Goal: Transaction & Acquisition: Purchase product/service

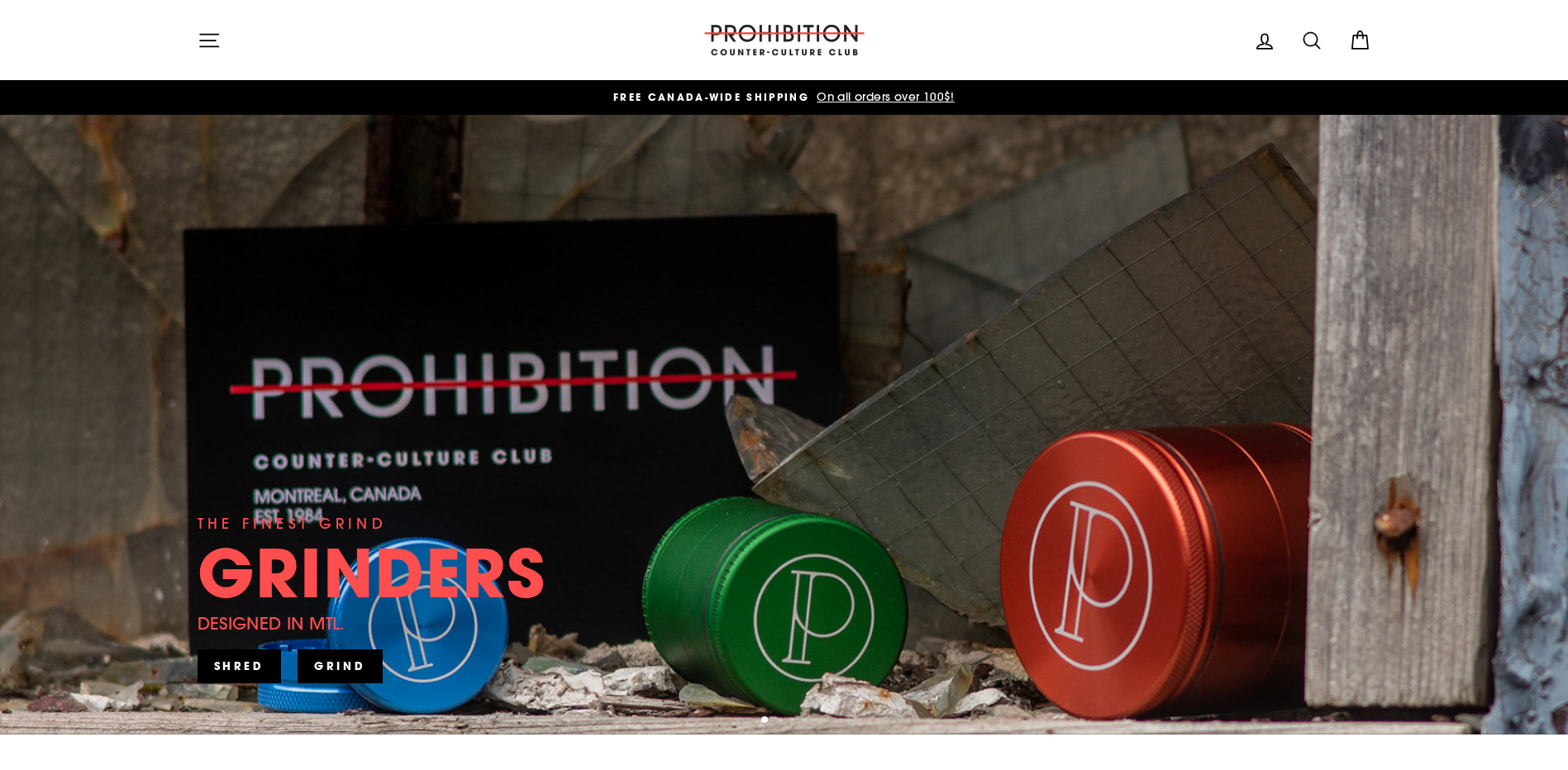
click at [213, 42] on icon "button" at bounding box center [209, 40] width 23 height 23
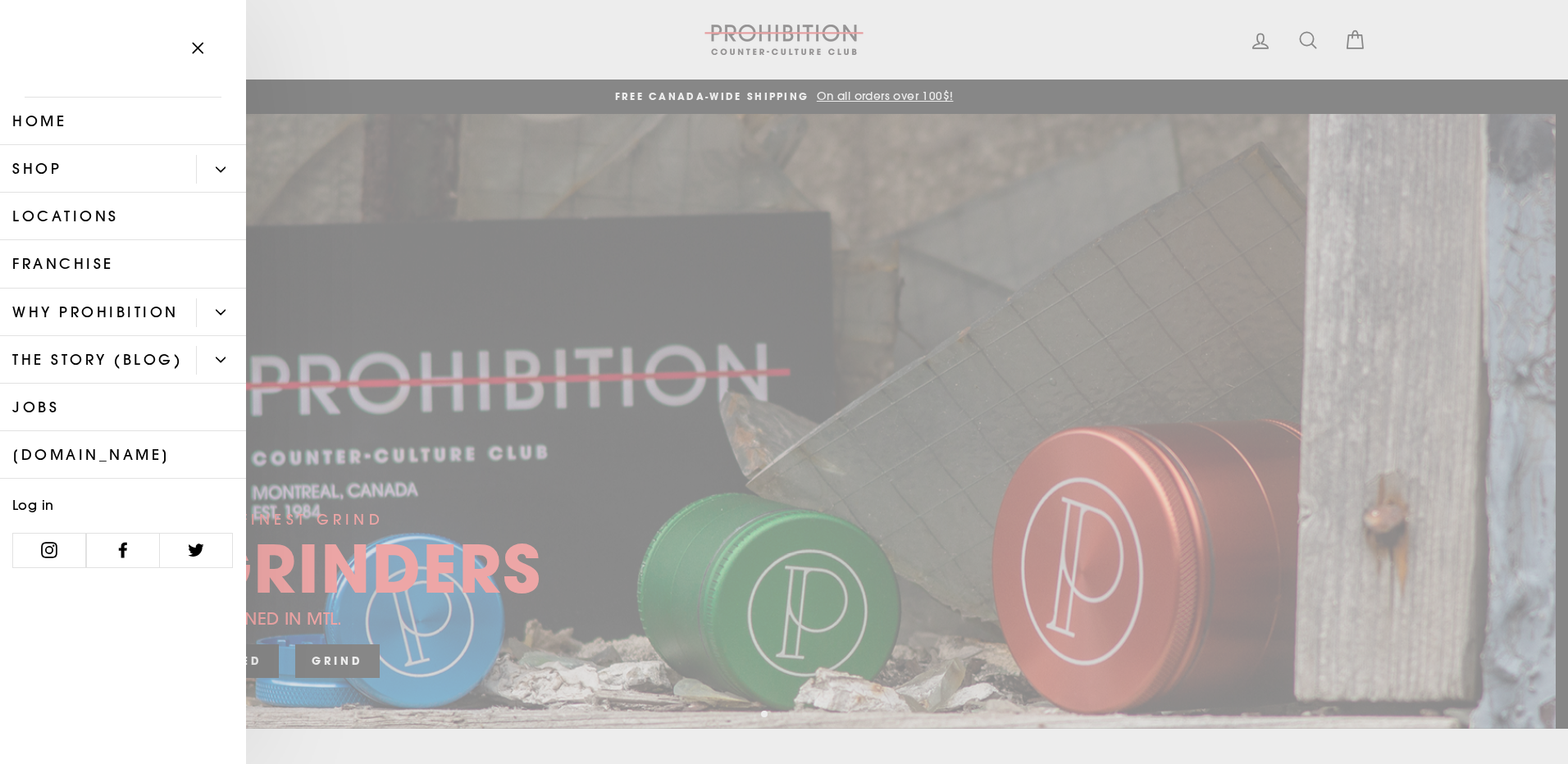
click at [223, 172] on icon "Primary" at bounding box center [221, 170] width 10 height 10
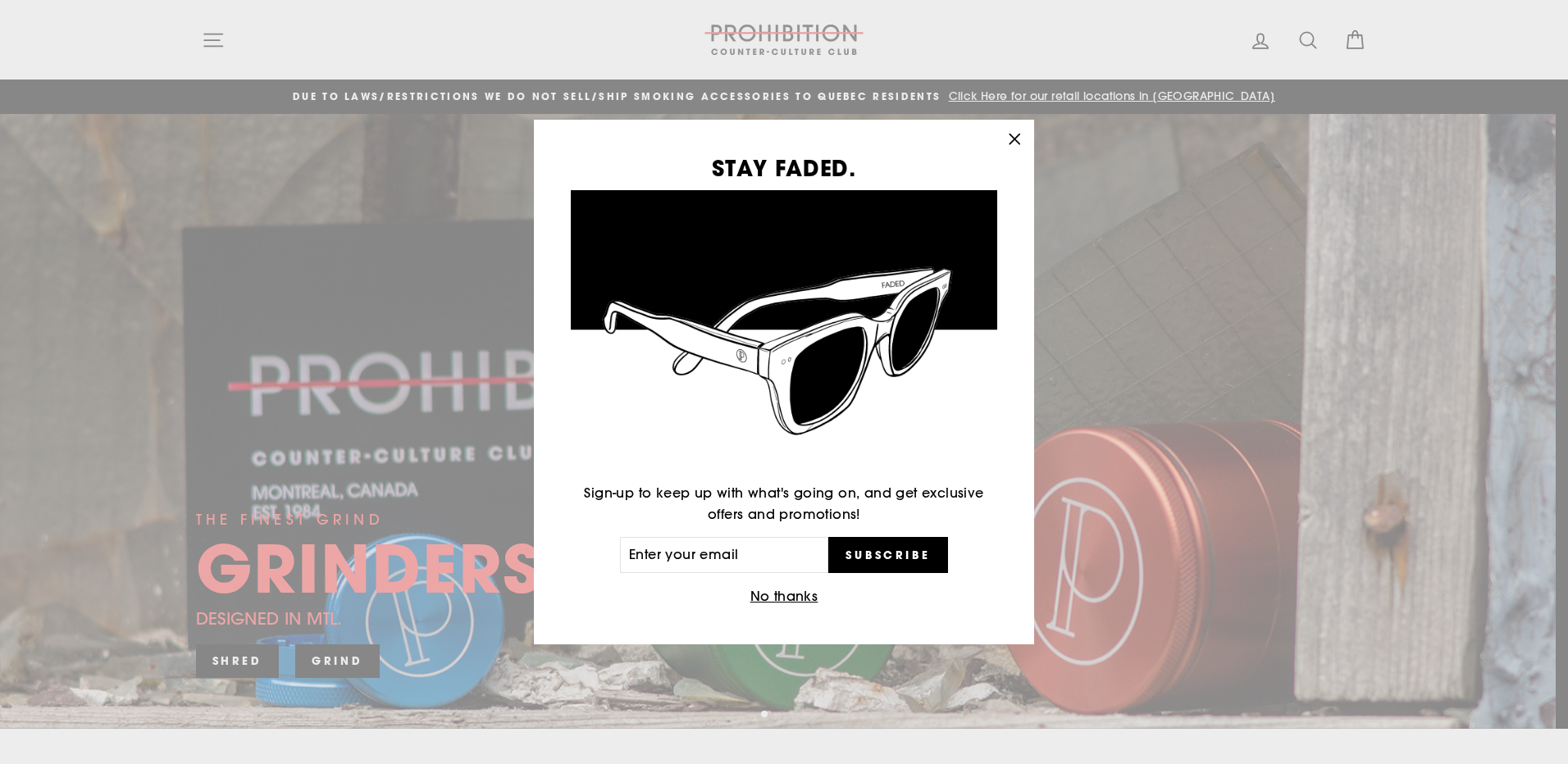
click at [794, 589] on button "No thanks" at bounding box center [784, 597] width 78 height 23
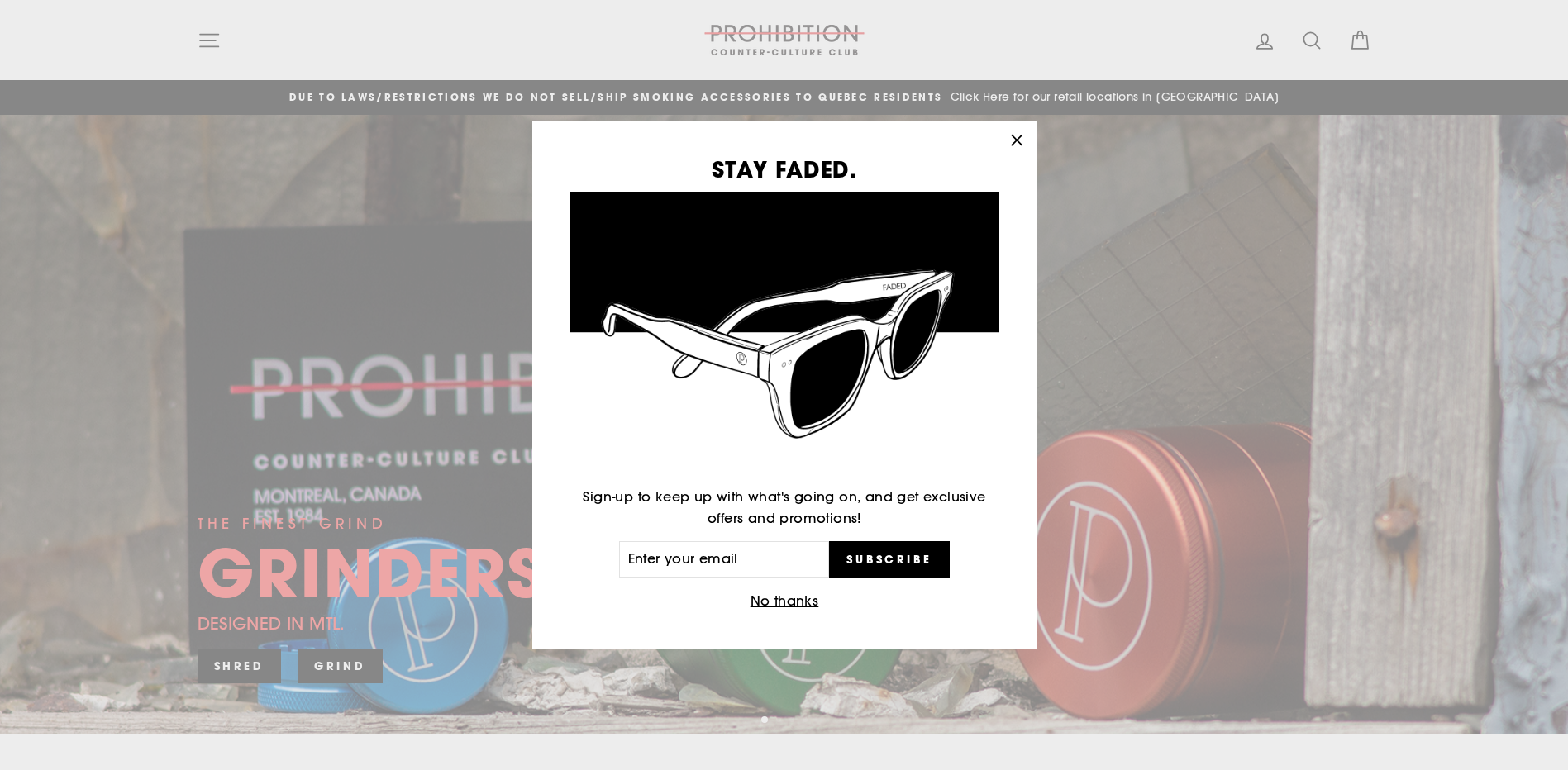
click at [800, 594] on button "No thanks" at bounding box center [784, 601] width 78 height 23
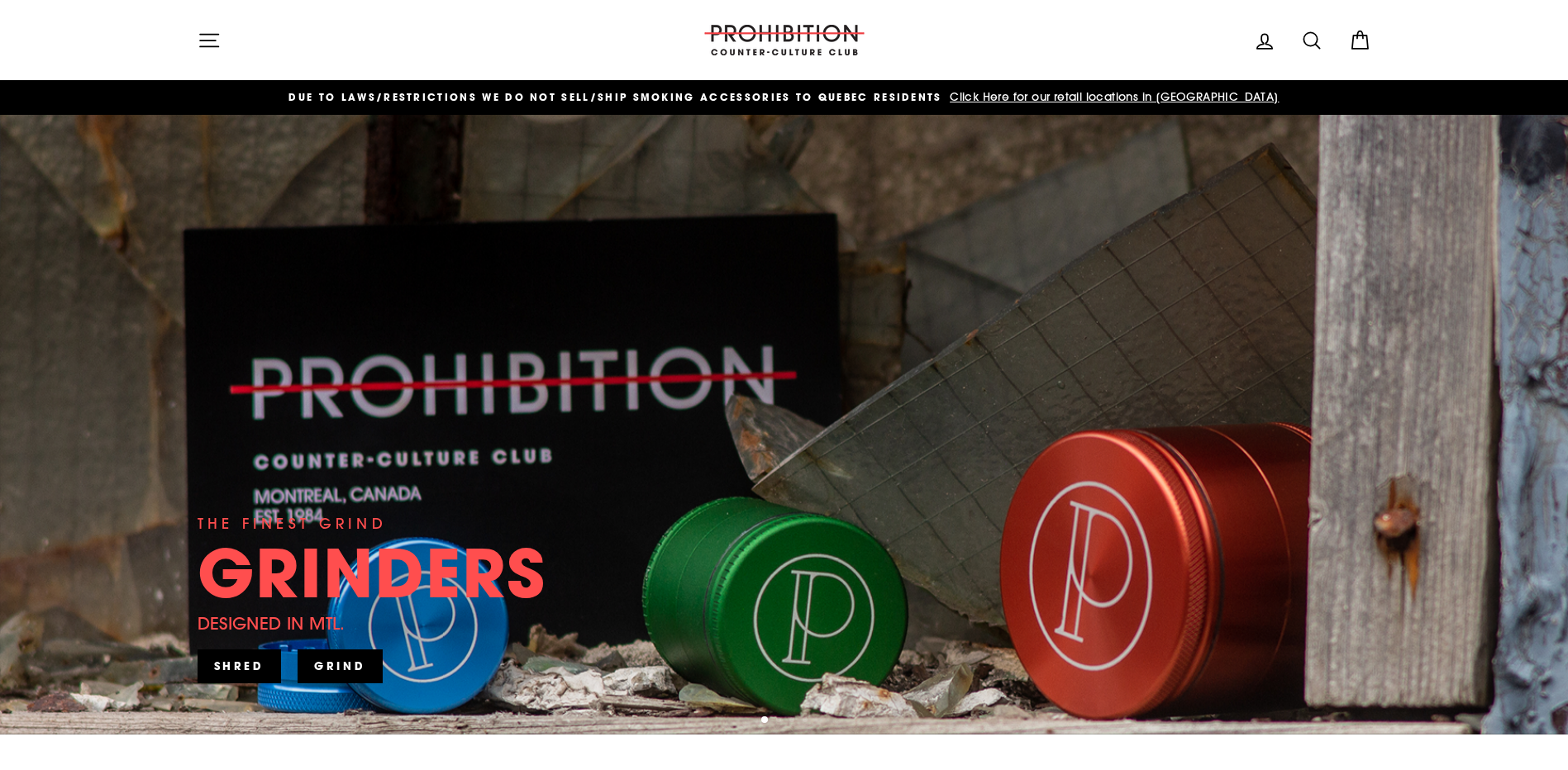
click at [202, 31] on icon "button" at bounding box center [209, 40] width 23 height 23
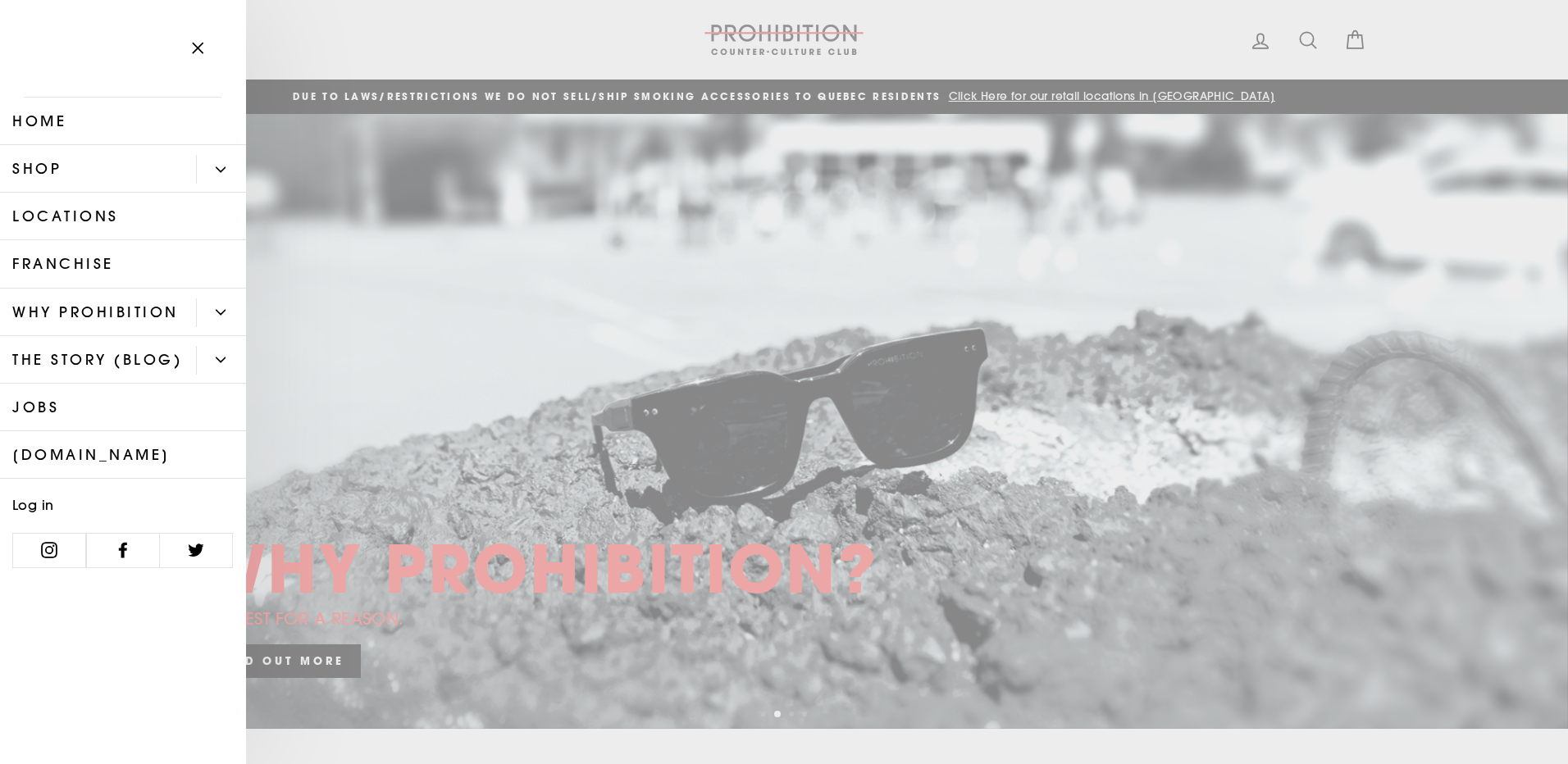
click at [84, 179] on link "Shop" at bounding box center [98, 169] width 196 height 48
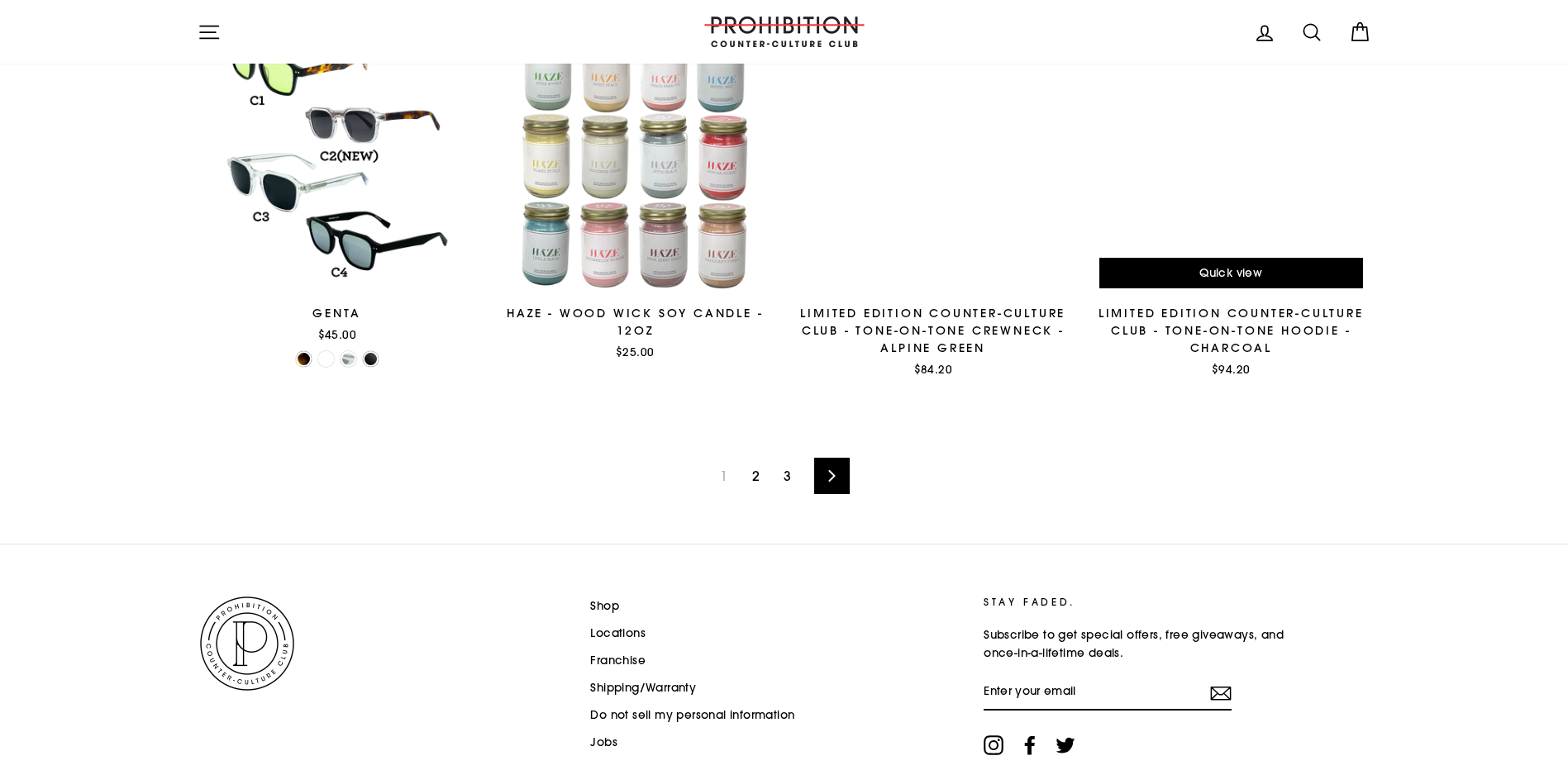
scroll to position [2638, 0]
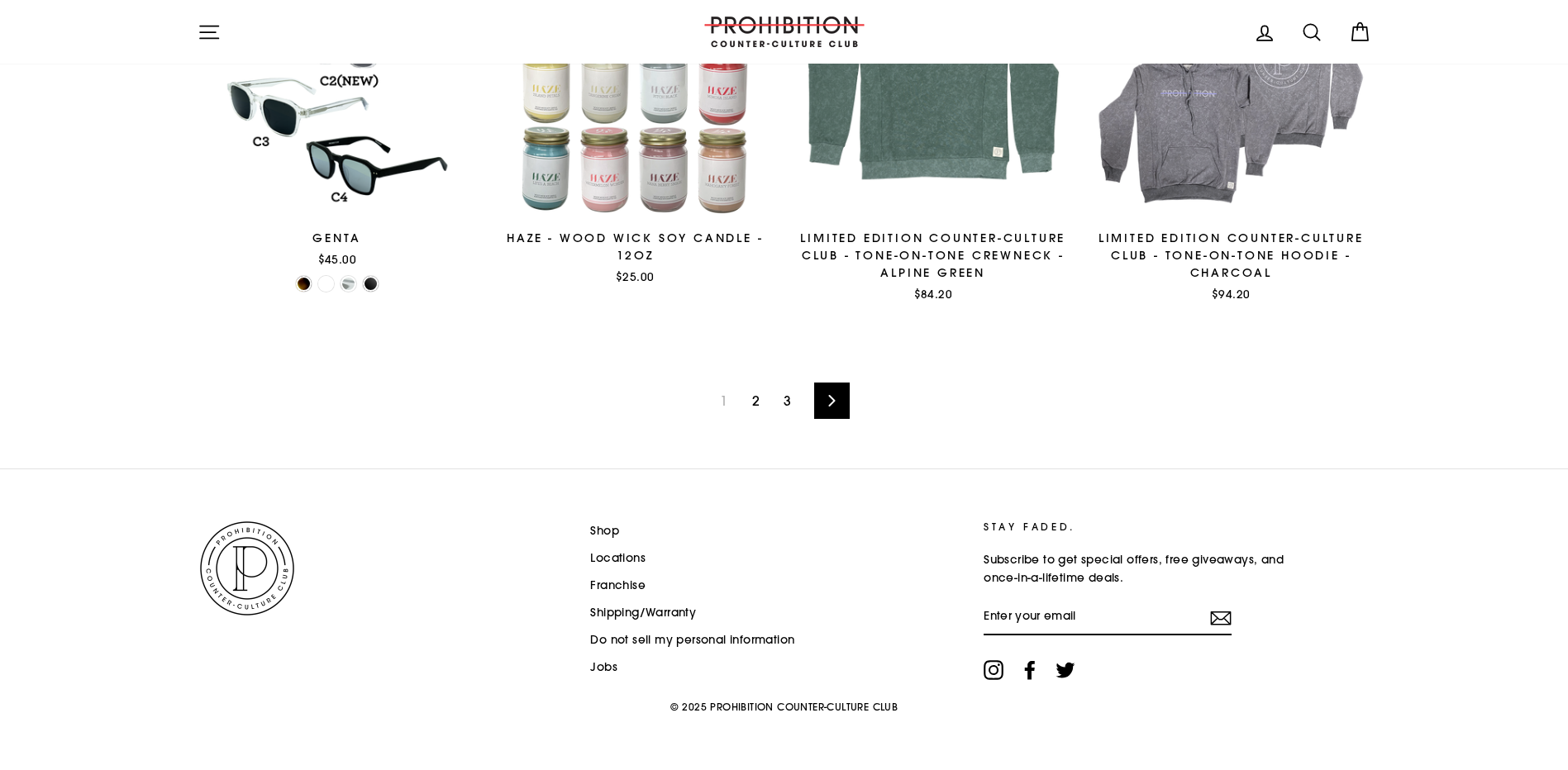
click at [850, 393] on div "1 2 3 Next" at bounding box center [785, 401] width 1174 height 136
click at [836, 396] on icon at bounding box center [832, 400] width 10 height 11
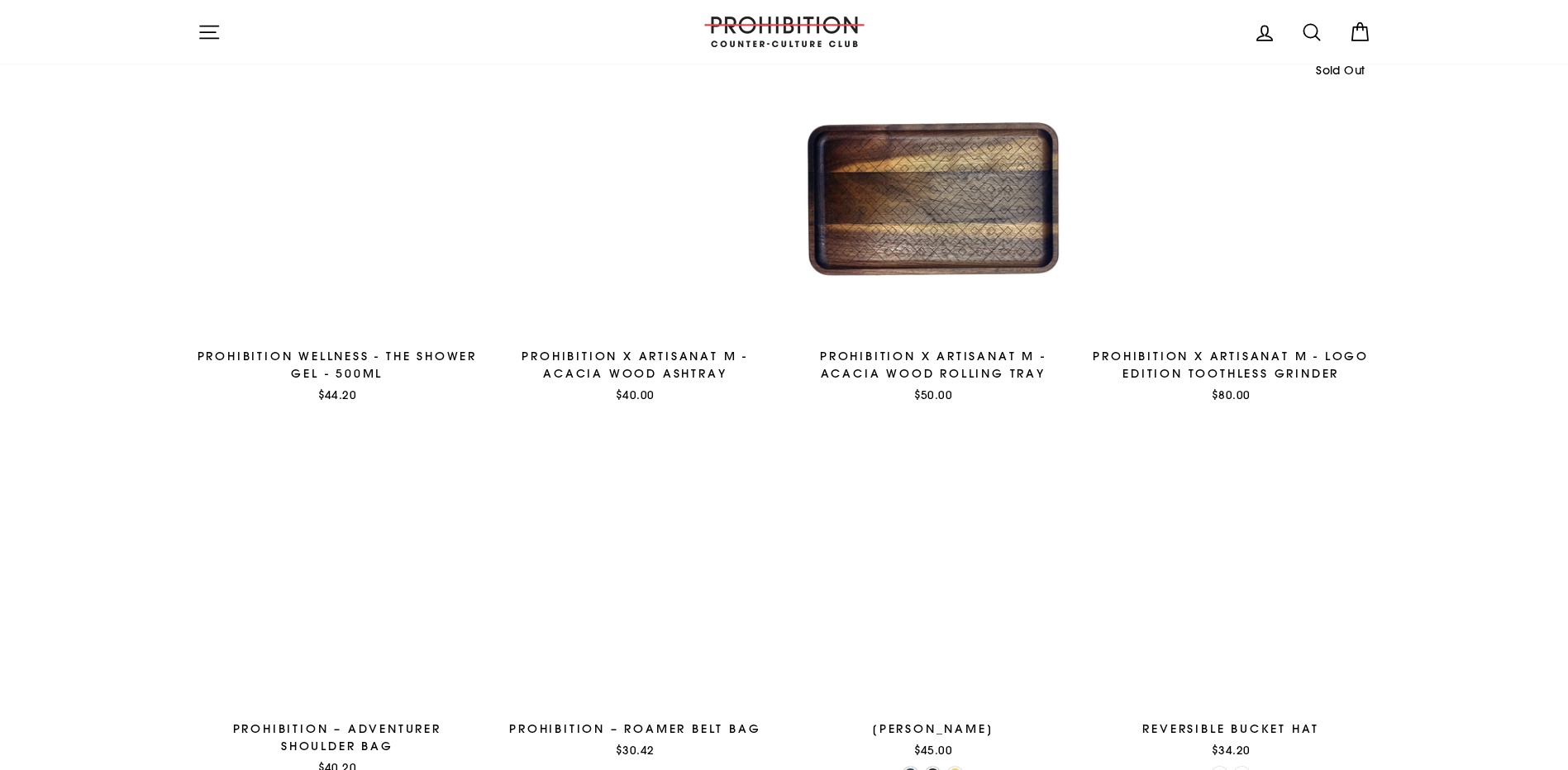
scroll to position [1984, 0]
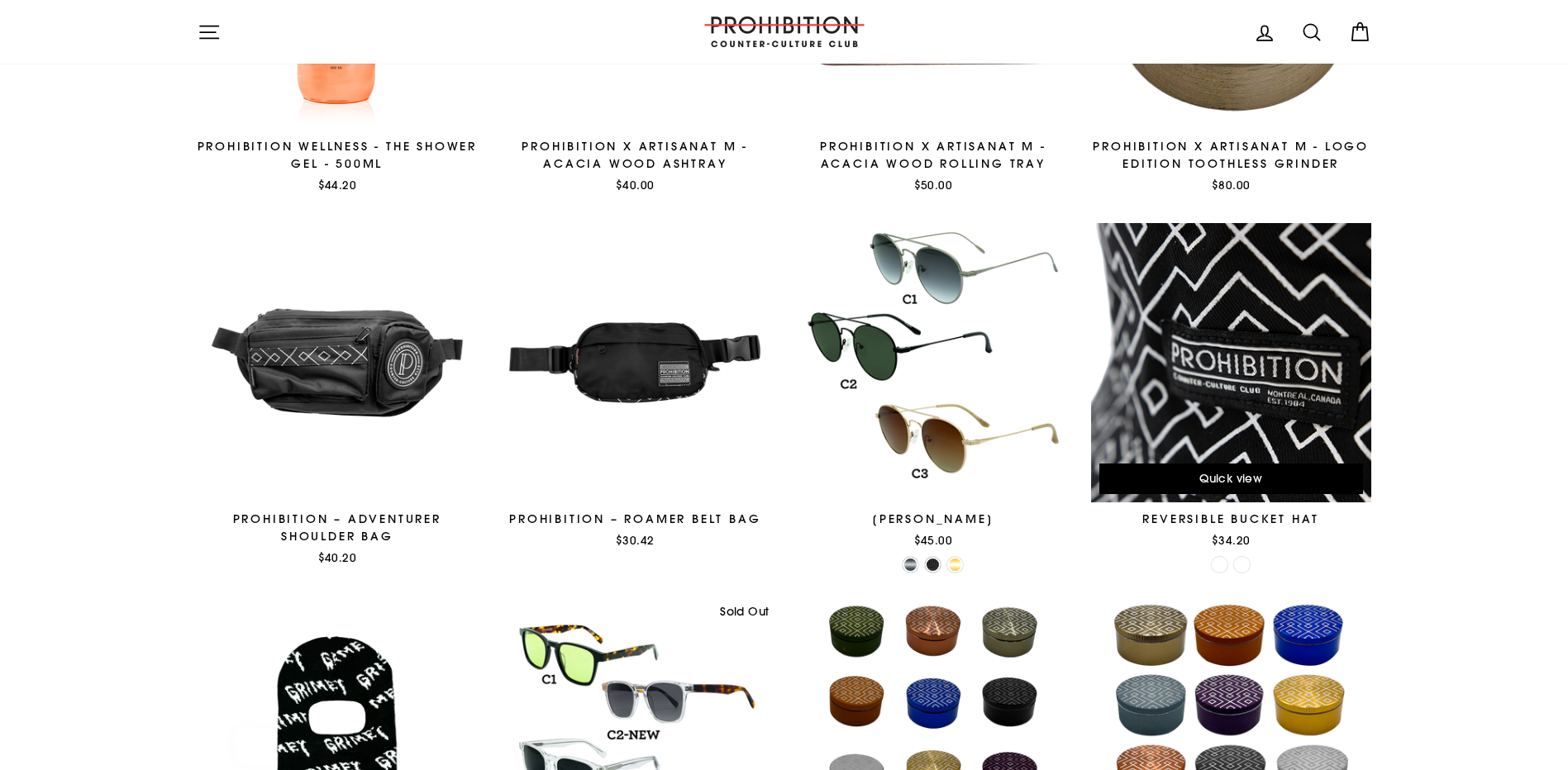
click at [1249, 360] on div at bounding box center [1232, 363] width 281 height 280
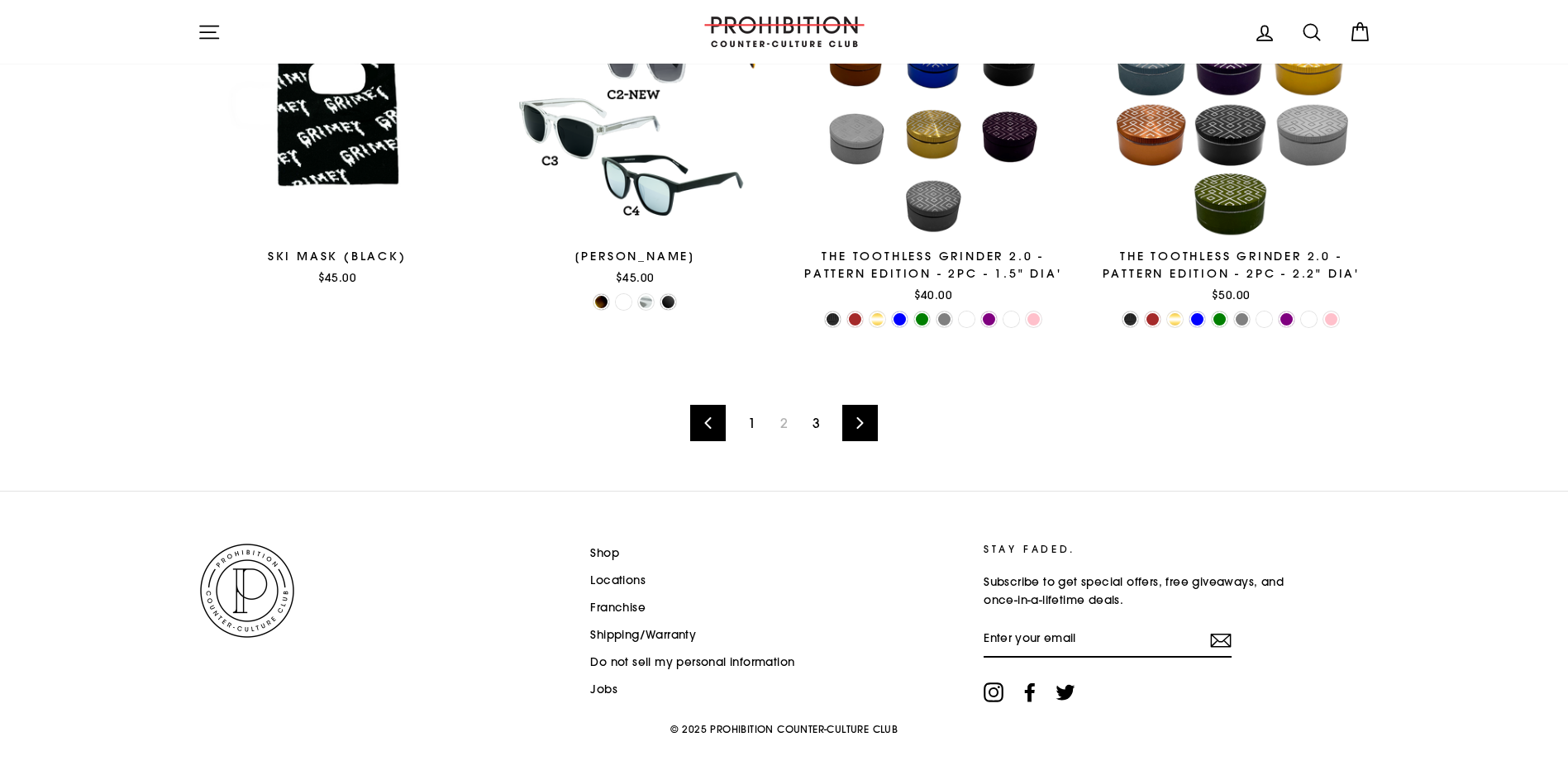
scroll to position [2647, 0]
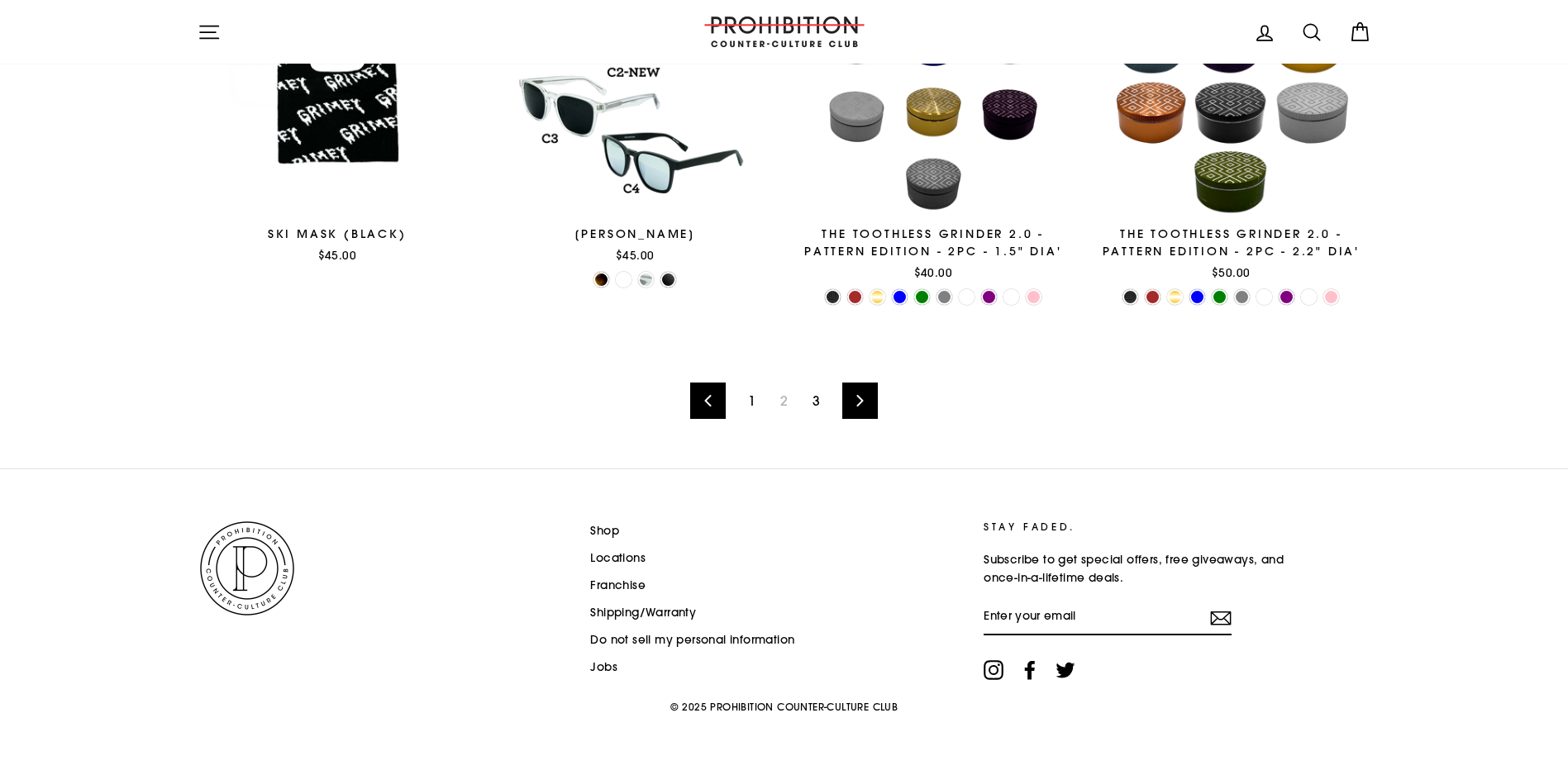
click at [867, 411] on link "Next" at bounding box center [860, 401] width 35 height 36
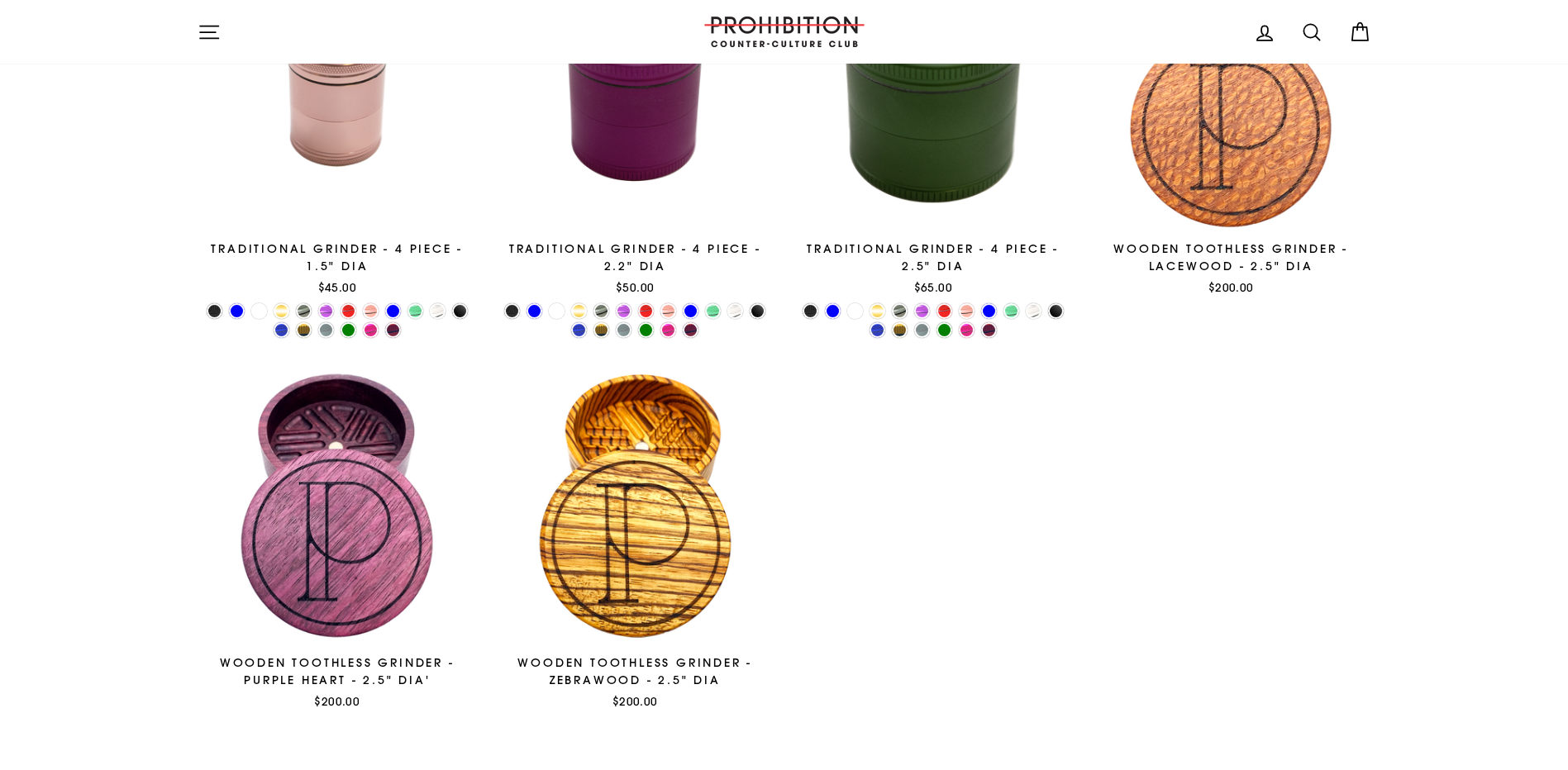
scroll to position [1564, 0]
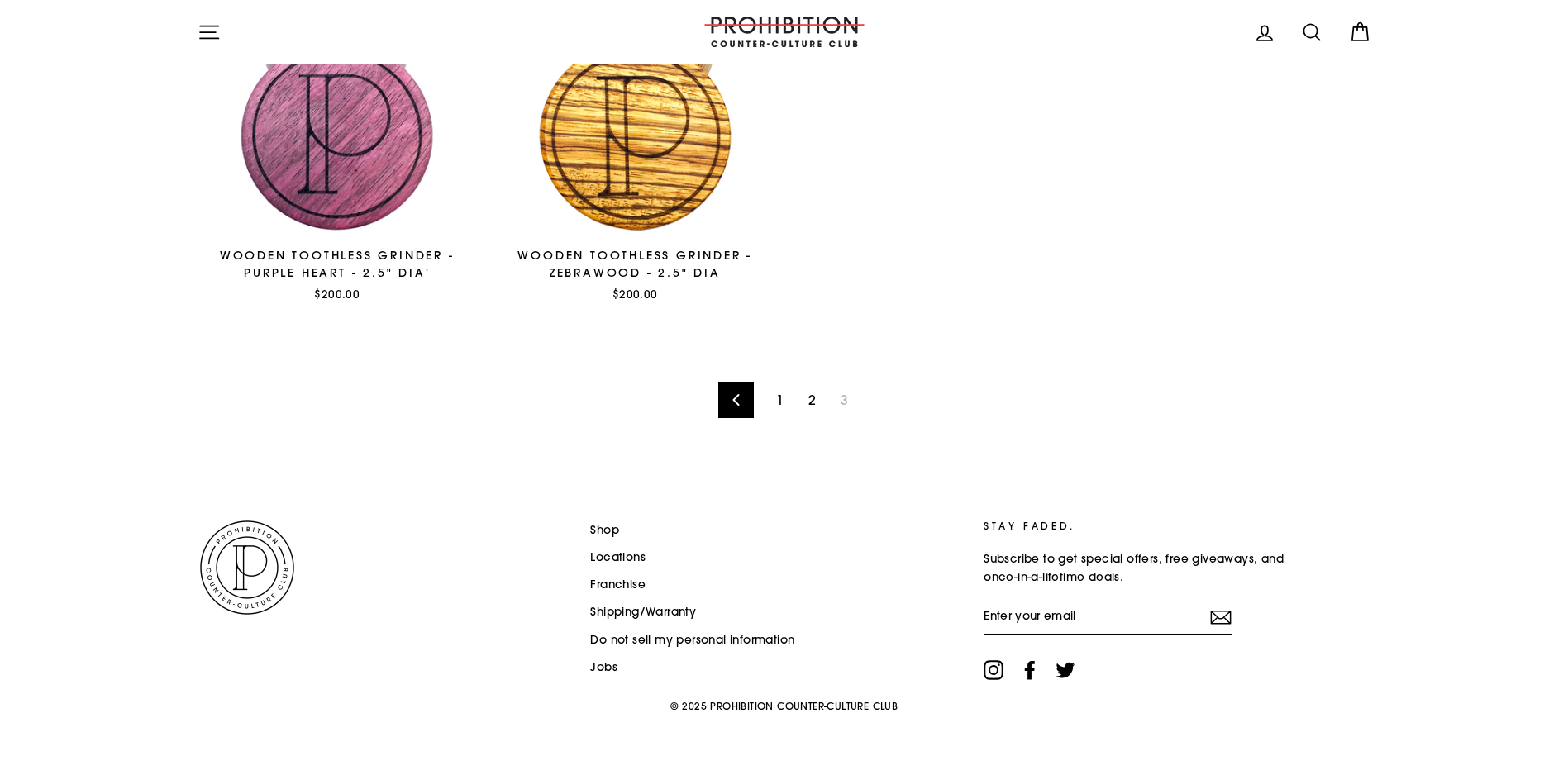
click at [843, 398] on span "3" at bounding box center [844, 400] width 28 height 27
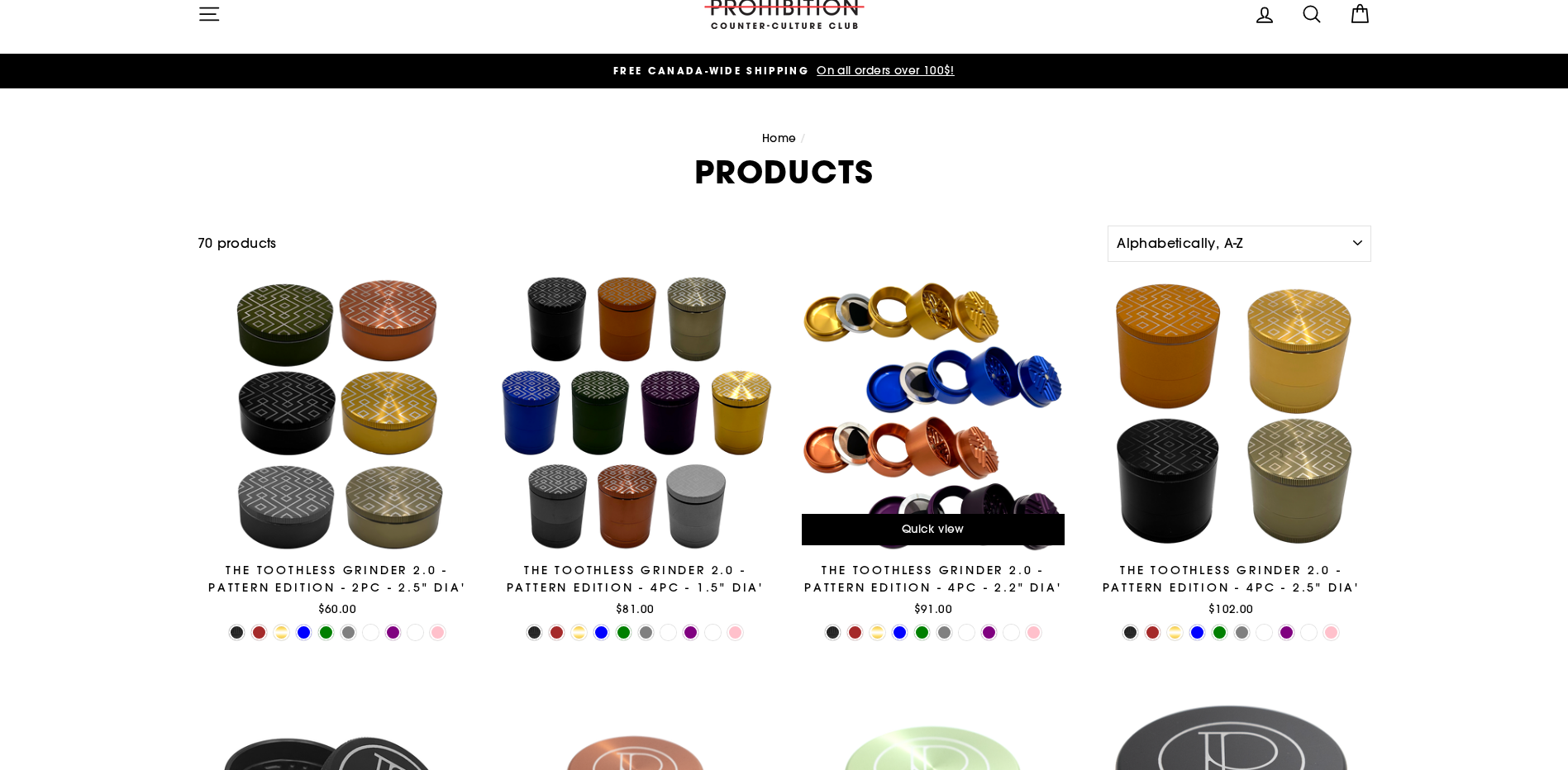
scroll to position [0, 0]
